Goal: Check status: Check status

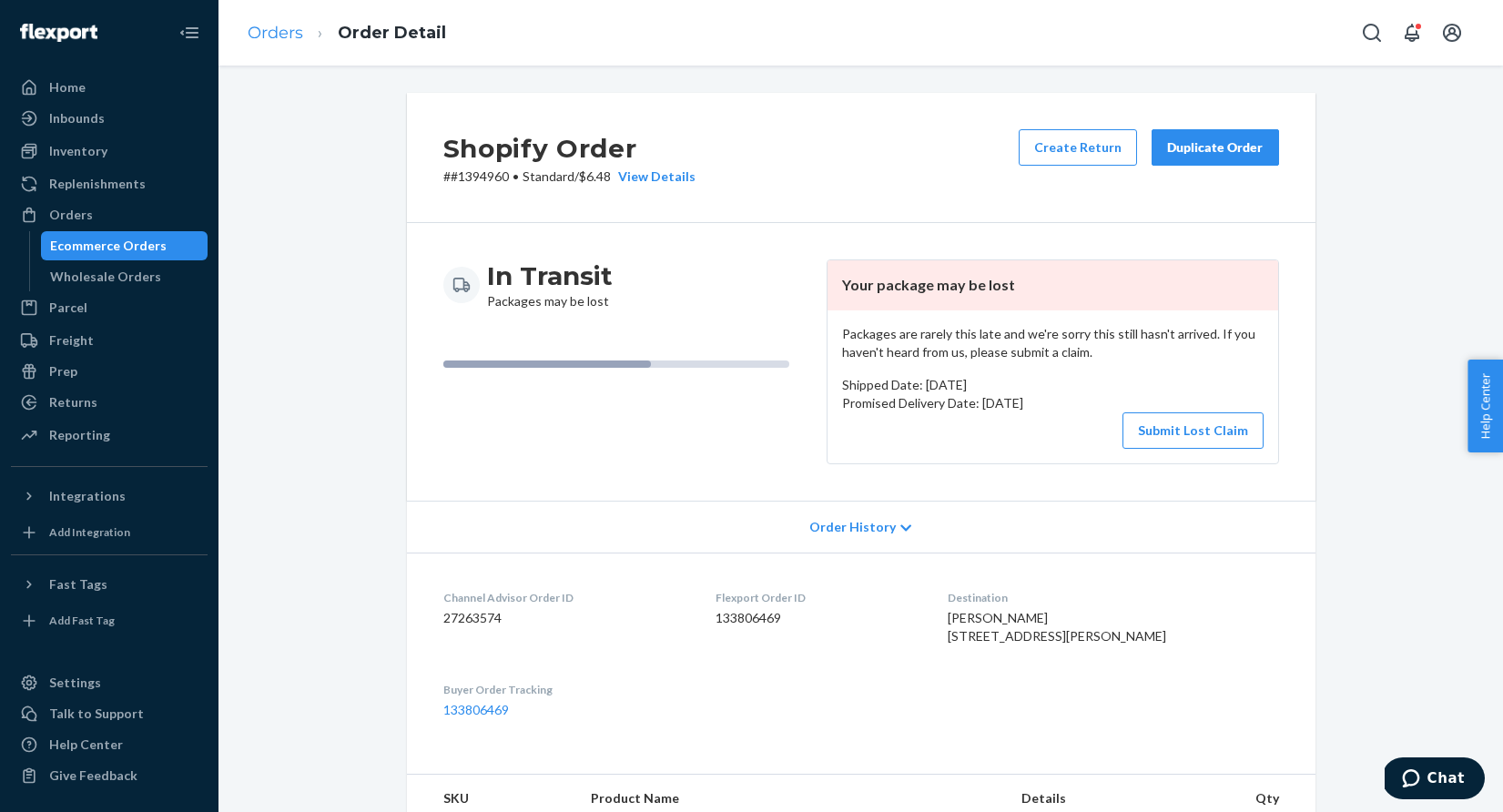
click at [258, 23] on link "Orders" at bounding box center [275, 32] width 56 height 20
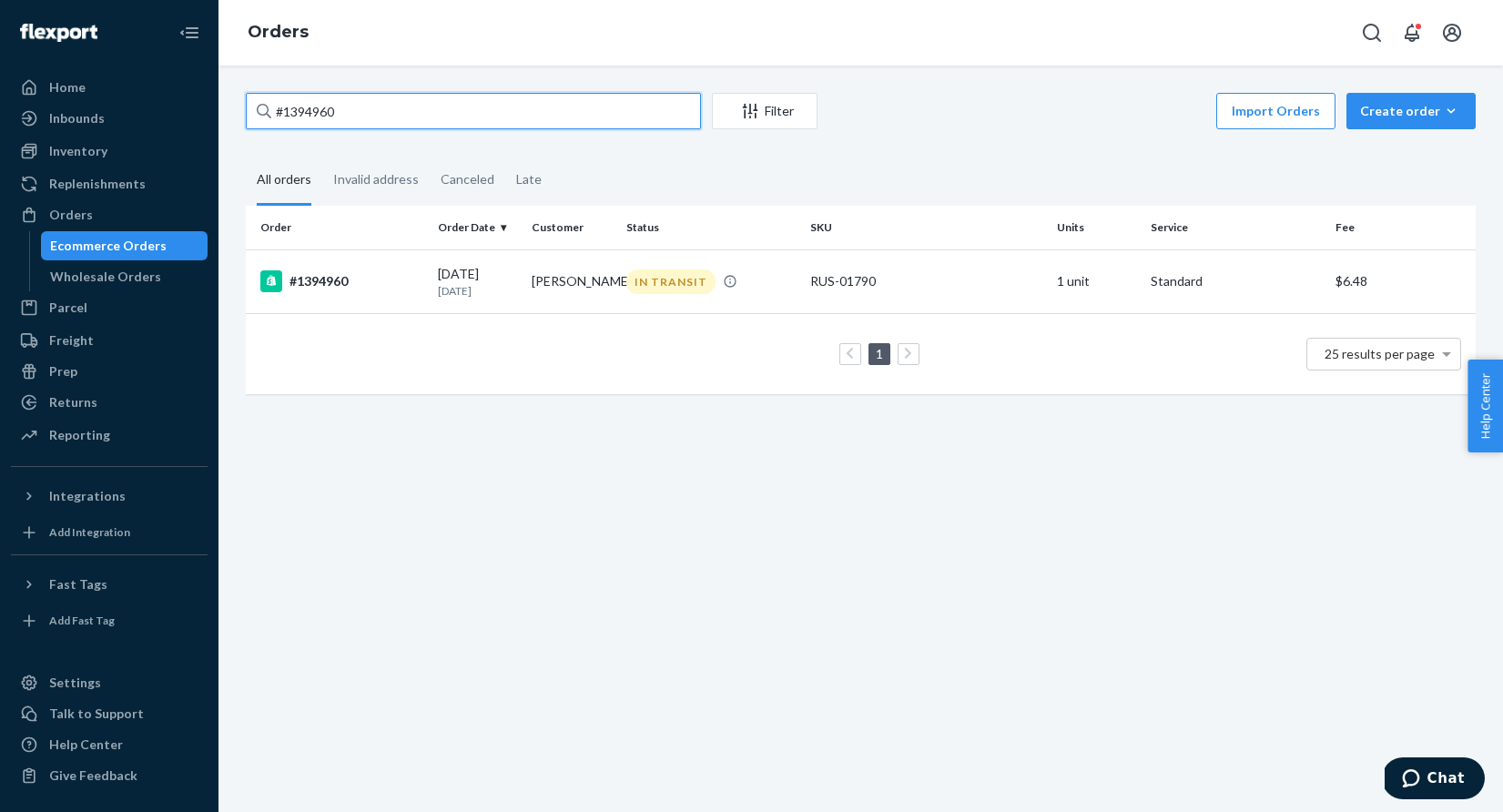
drag, startPoint x: 396, startPoint y: 121, endPoint x: 256, endPoint y: 111, distance: 140.4
click at [256, 111] on div "#1394960" at bounding box center [473, 111] width 455 height 36
paste input "139948"
type input "1399480"
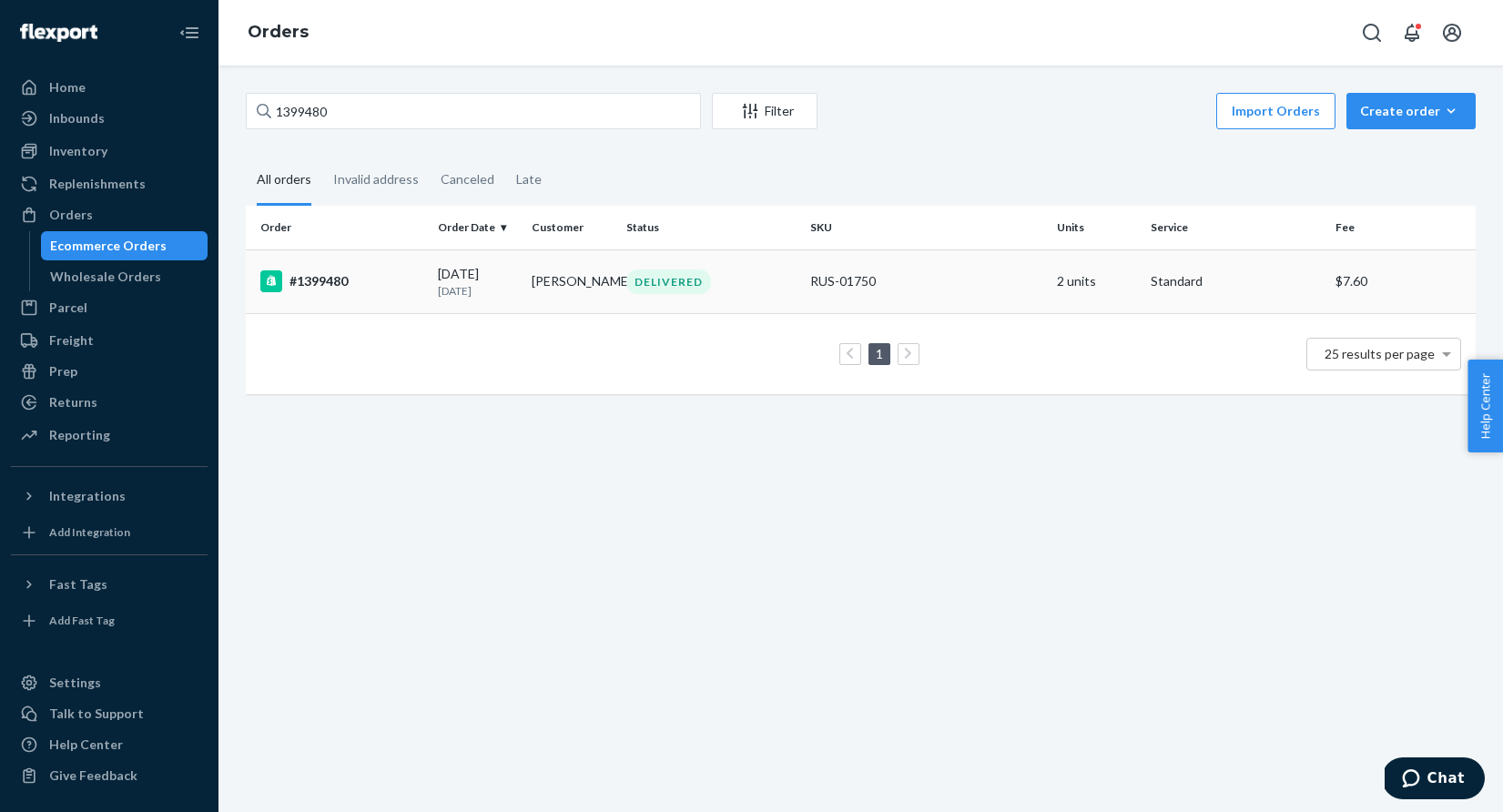
click at [693, 287] on div "DELIVERED" at bounding box center [668, 281] width 84 height 24
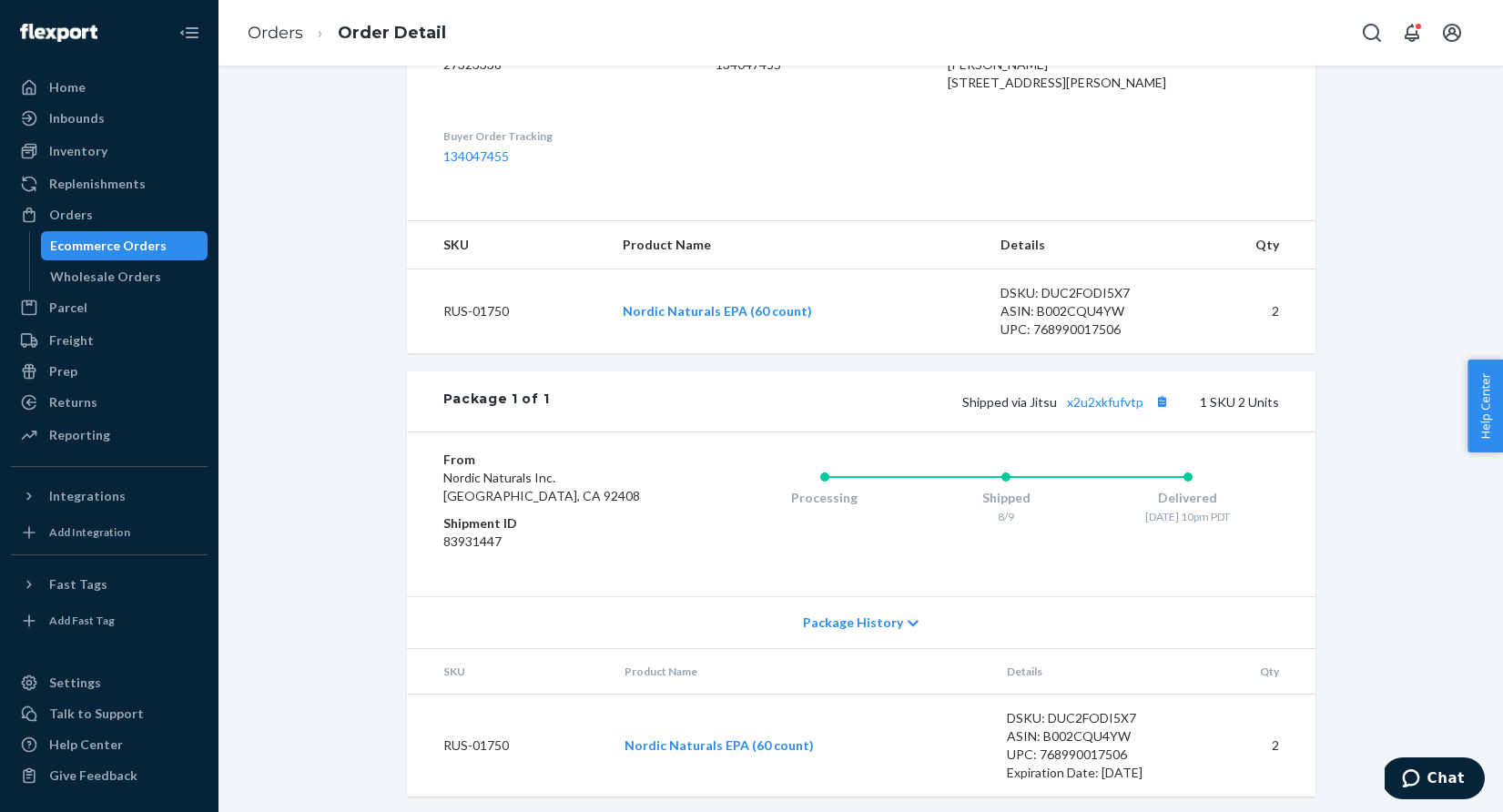
scroll to position [553, 0]
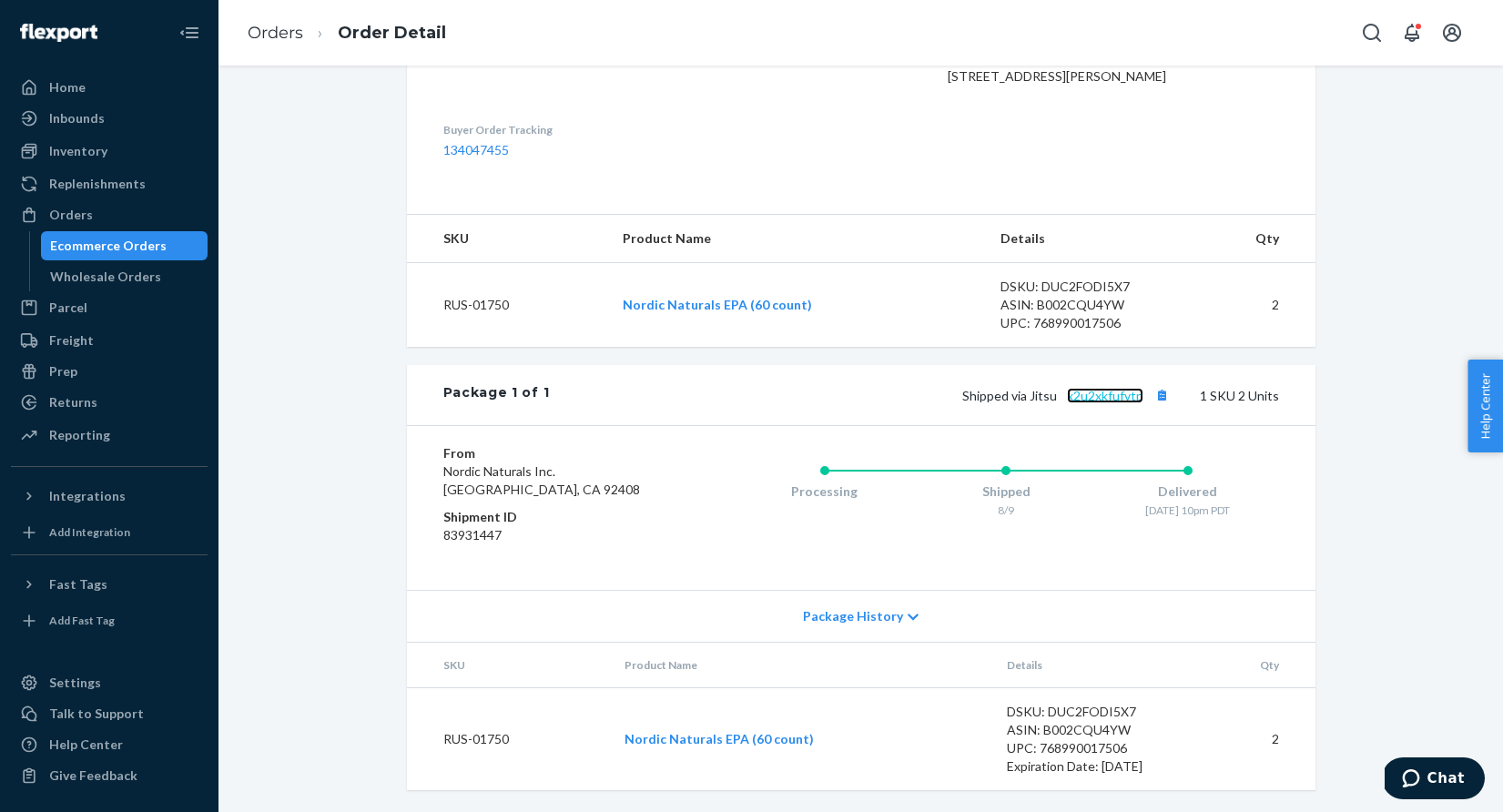
click at [1095, 387] on link "x2u2xkfufvtp" at bounding box center [1105, 395] width 76 height 16
